Goal: Find specific page/section

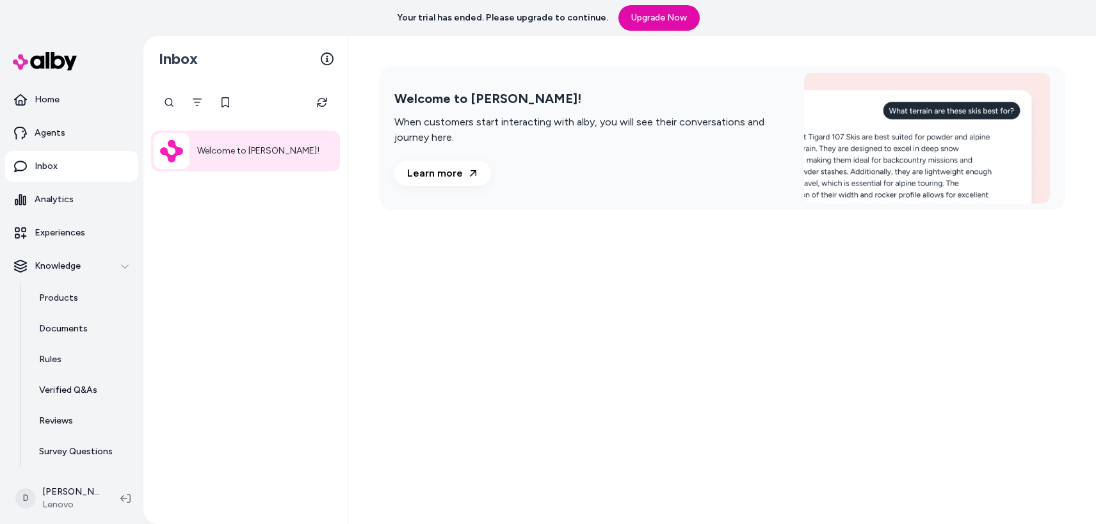
click at [175, 321] on div "Welcome to [PERSON_NAME]!" at bounding box center [245, 303] width 204 height 443
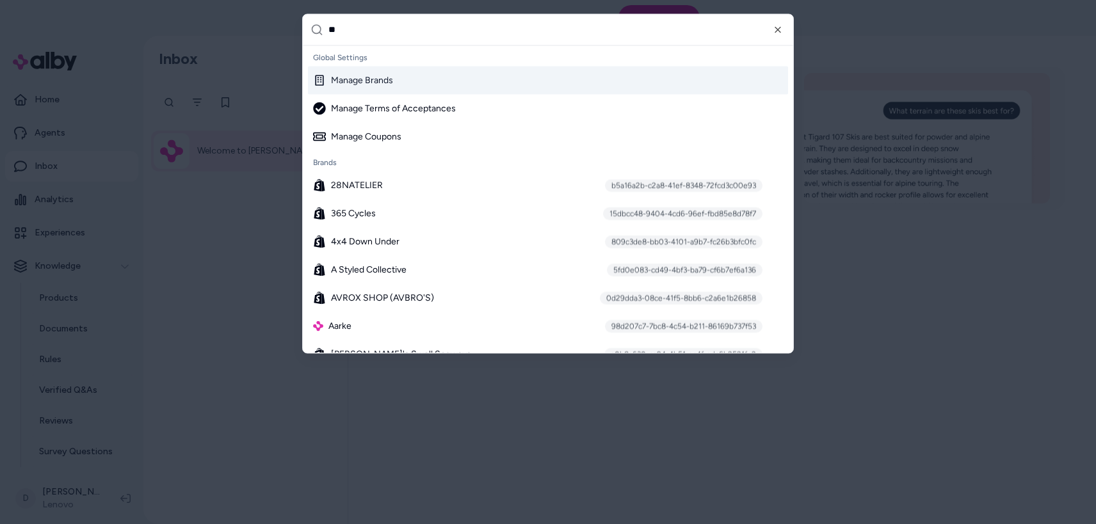
type input "***"
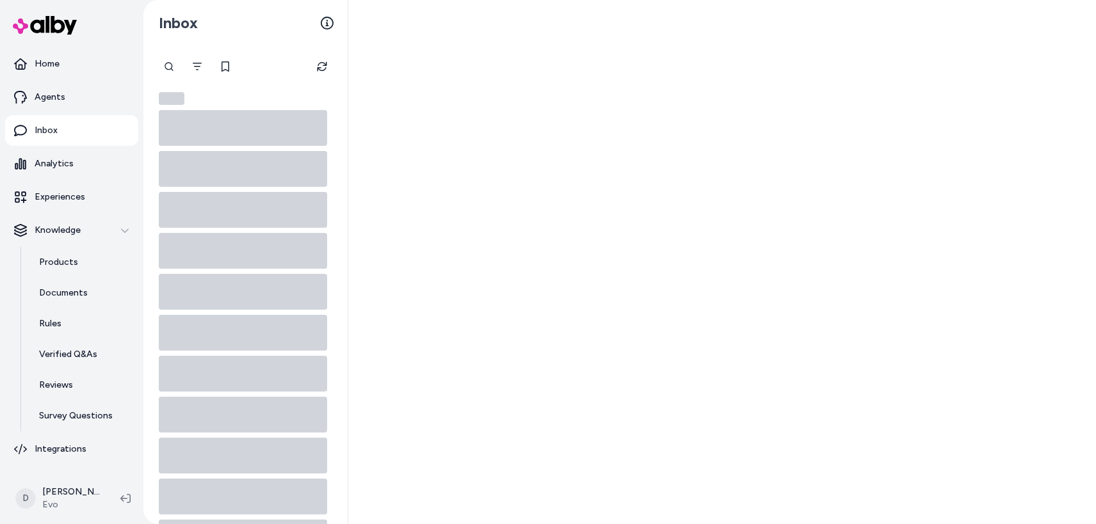
click at [67, 297] on p "Documents" at bounding box center [63, 293] width 49 height 13
click at [56, 264] on p "Products" at bounding box center [58, 262] width 39 height 13
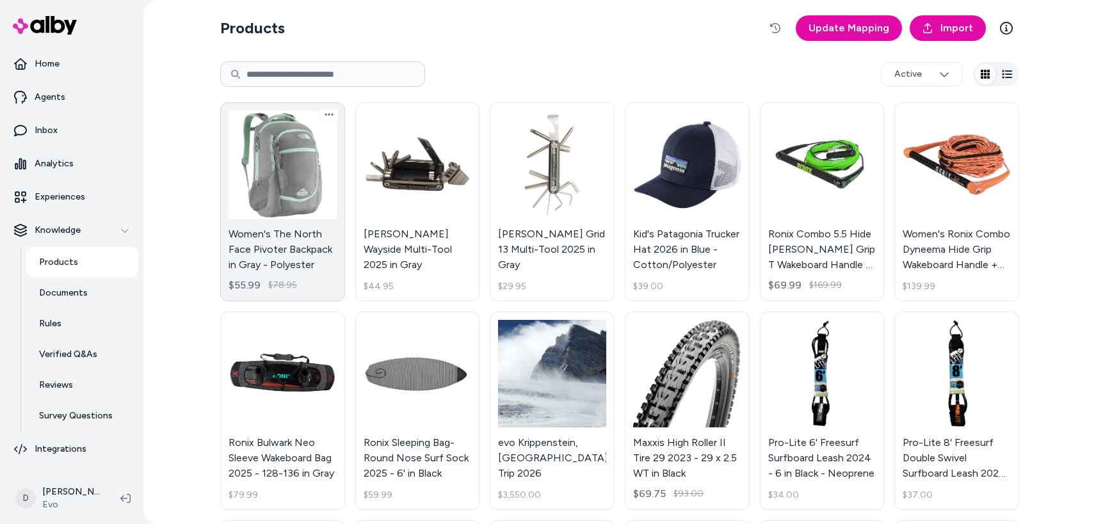
click at [298, 169] on link "Women's The North Face Pivoter Backpack in Gray - Polyester $55.99 $78.95" at bounding box center [282, 201] width 125 height 199
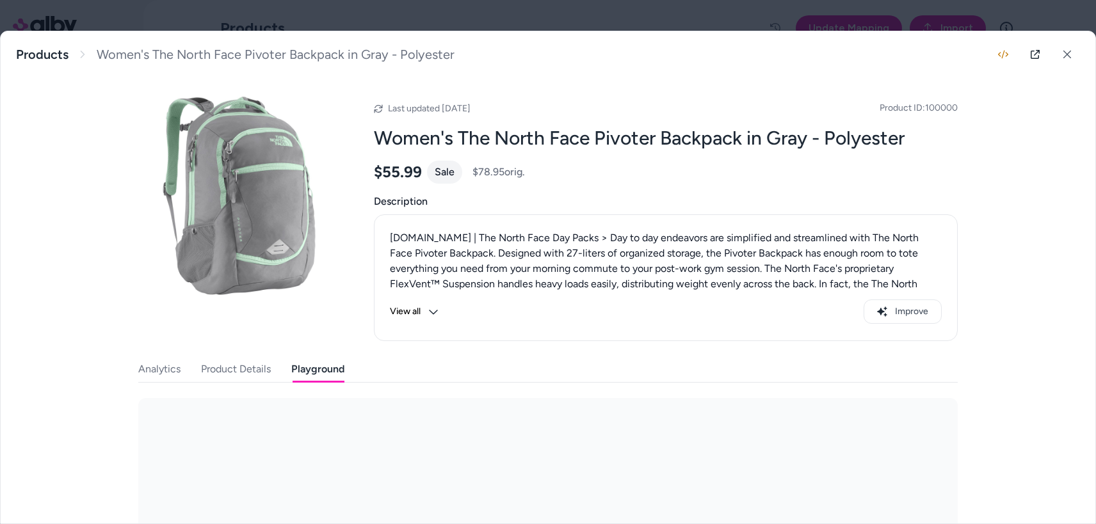
click at [311, 362] on button "Playground" at bounding box center [317, 370] width 53 height 26
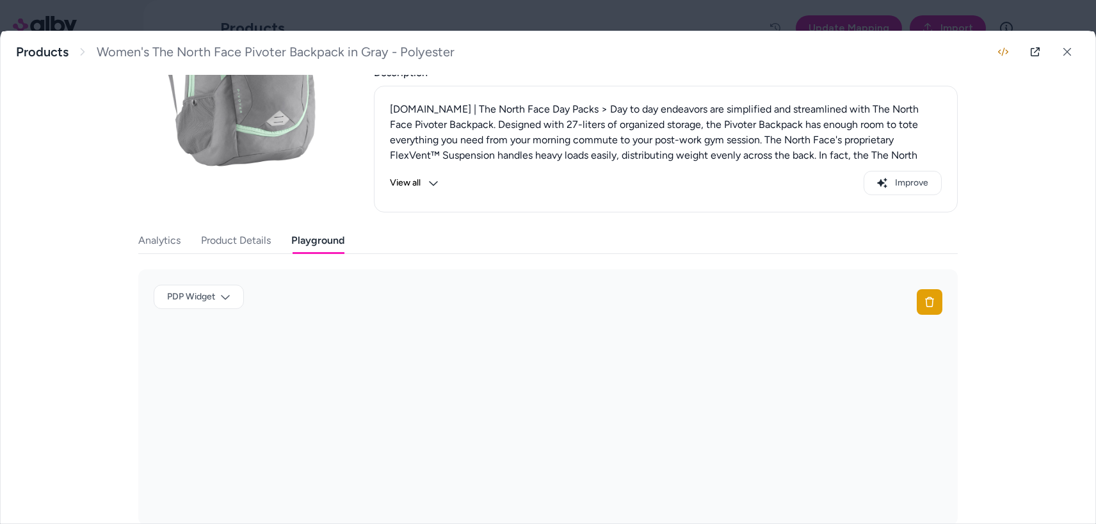
scroll to position [150, 0]
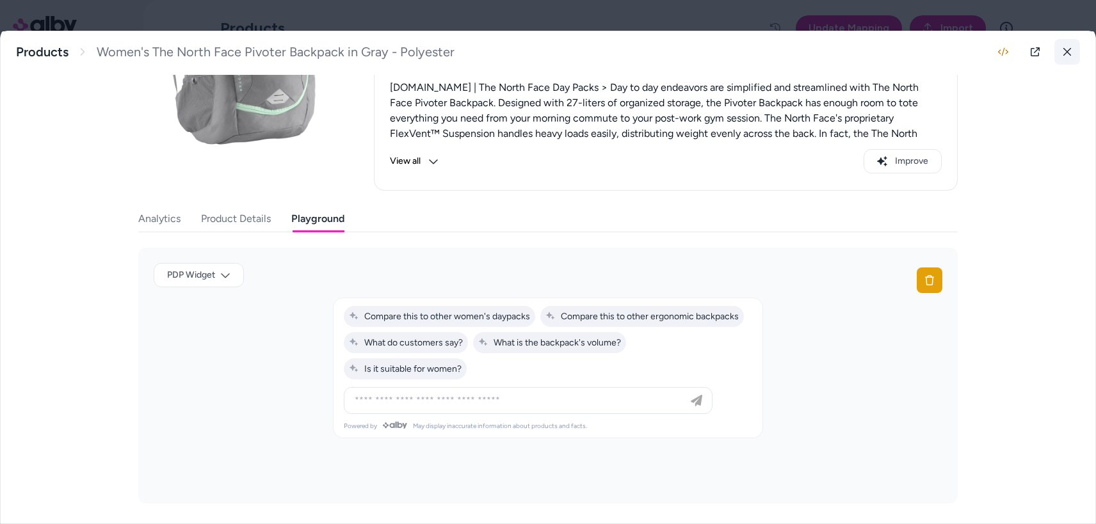
click at [1071, 48] on icon at bounding box center [1067, 51] width 9 height 9
